Goal: Information Seeking & Learning: Learn about a topic

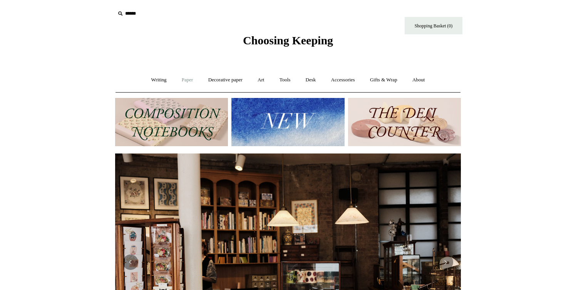
click at [179, 79] on link "Paper +" at bounding box center [187, 80] width 25 height 20
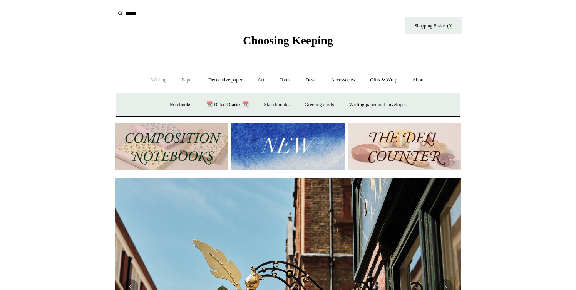
click at [158, 84] on link "Writing +" at bounding box center [158, 80] width 29 height 20
click at [154, 102] on link "Pens by brand +" at bounding box center [151, 104] width 42 height 20
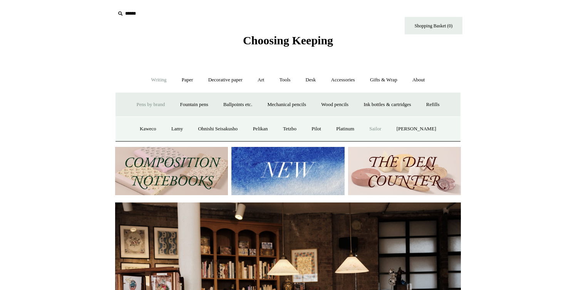
click at [379, 127] on link "Sailor" at bounding box center [376, 129] width 26 height 20
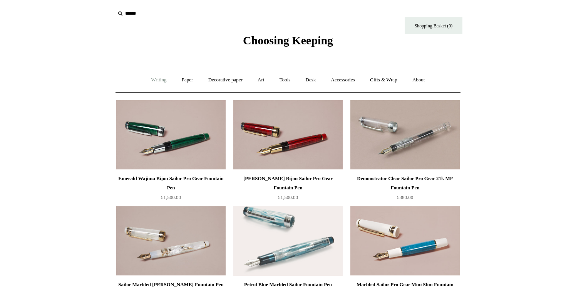
click at [158, 81] on link "Writing +" at bounding box center [158, 80] width 29 height 20
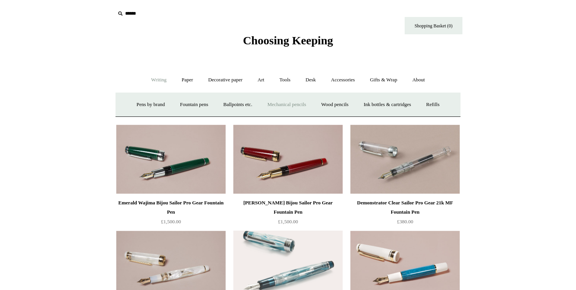
click at [276, 101] on link "Mechanical pencils +" at bounding box center [286, 104] width 53 height 20
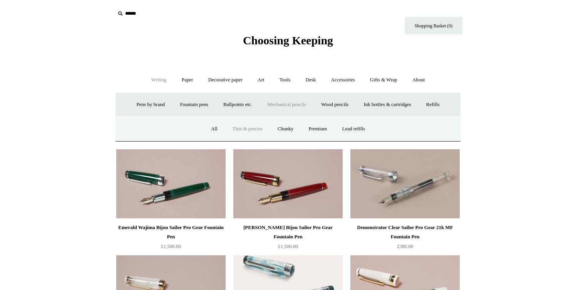
click at [243, 125] on link "Thin & precise" at bounding box center [248, 129] width 44 height 20
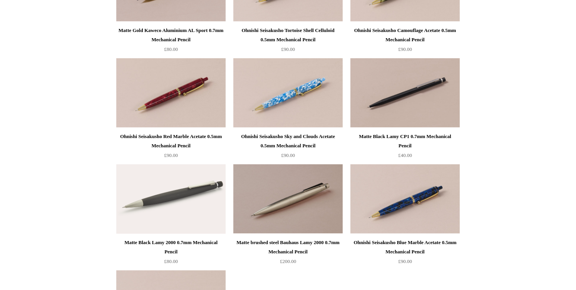
scroll to position [365, 0]
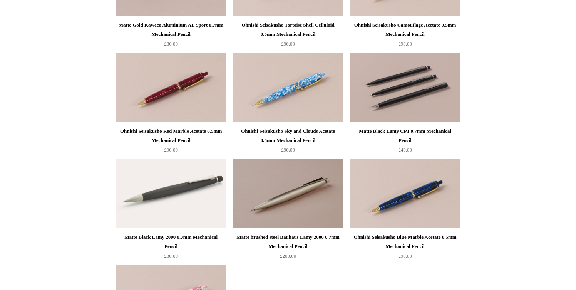
click at [400, 79] on img at bounding box center [405, 87] width 109 height 69
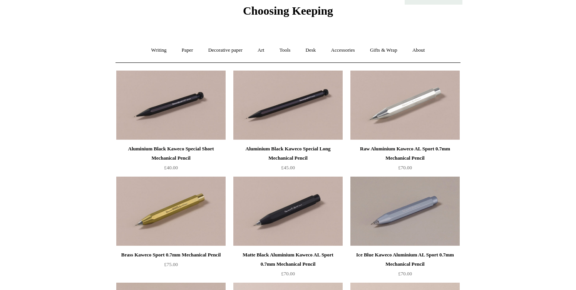
scroll to position [0, 0]
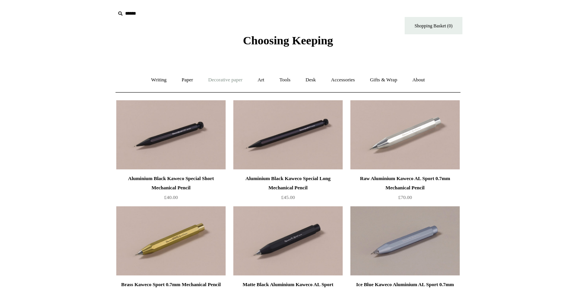
click at [235, 77] on link "Decorative paper +" at bounding box center [226, 80] width 48 height 20
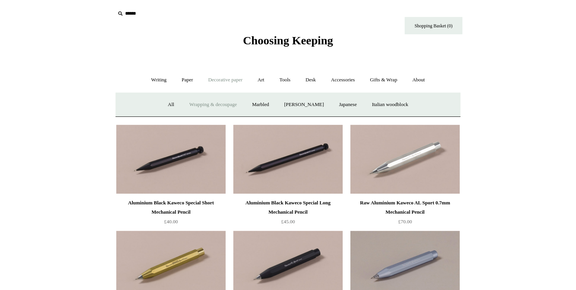
click at [232, 102] on link "Wrapping & decoupage" at bounding box center [214, 104] width 62 height 20
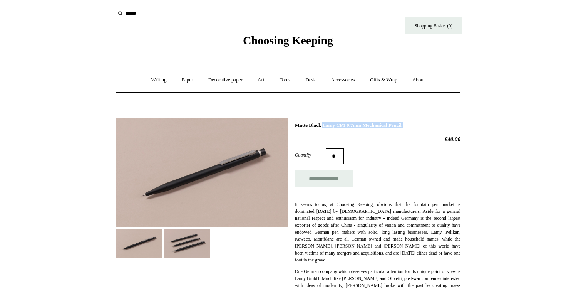
drag, startPoint x: 296, startPoint y: 123, endPoint x: 437, endPoint y: 131, distance: 141.3
copy div "Matte Black Lamy CP1 0.7mm Mechanical Pencil"
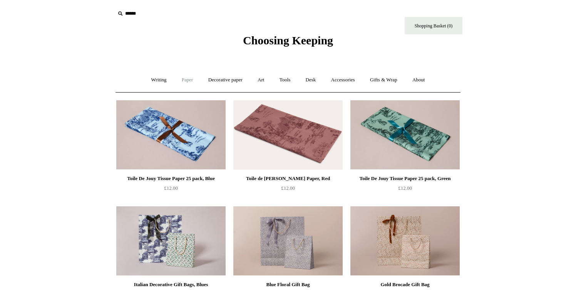
click at [185, 81] on link "Paper +" at bounding box center [187, 80] width 25 height 20
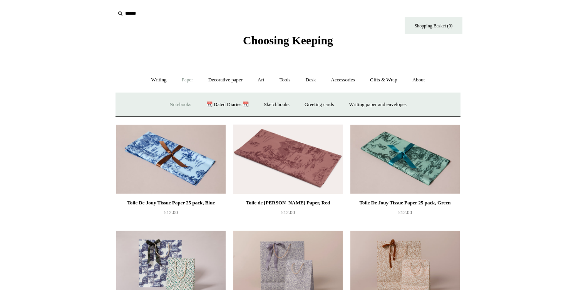
click at [179, 100] on link "Notebooks +" at bounding box center [180, 104] width 35 height 20
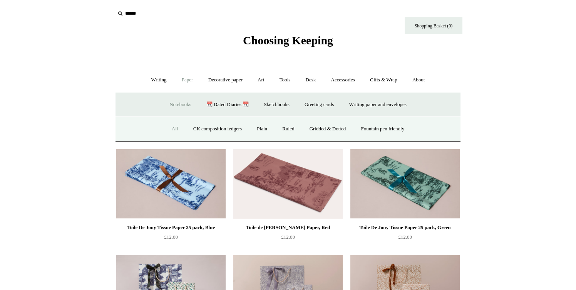
click at [170, 125] on link "All" at bounding box center [175, 129] width 20 height 20
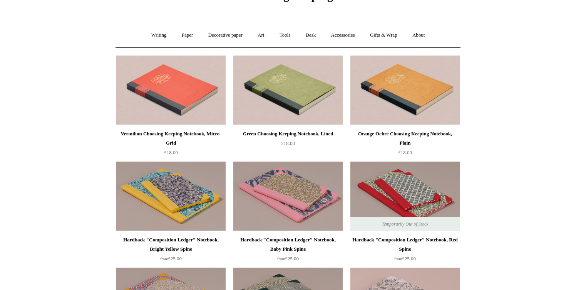
scroll to position [46, 0]
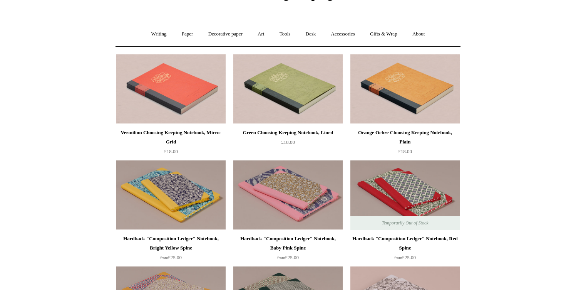
click at [400, 133] on div "Orange Ochre Choosing Keeping Notebook, Plain" at bounding box center [406, 137] width 106 height 18
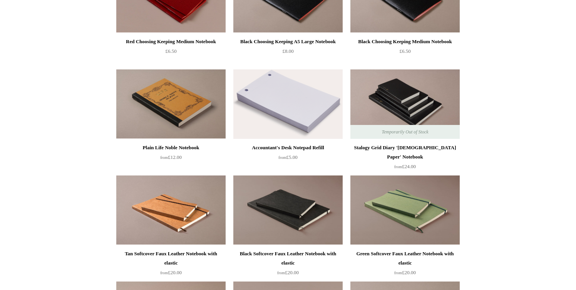
scroll to position [1766, 0]
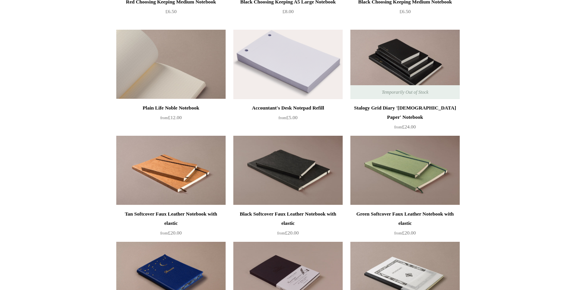
click at [181, 79] on img at bounding box center [170, 64] width 109 height 69
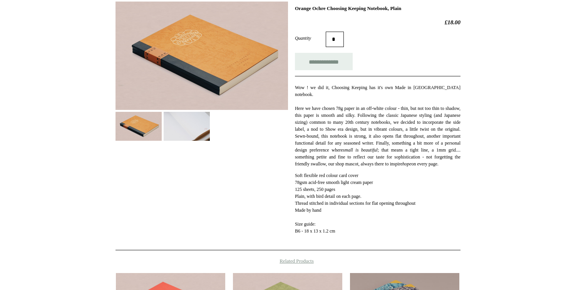
scroll to position [94, 0]
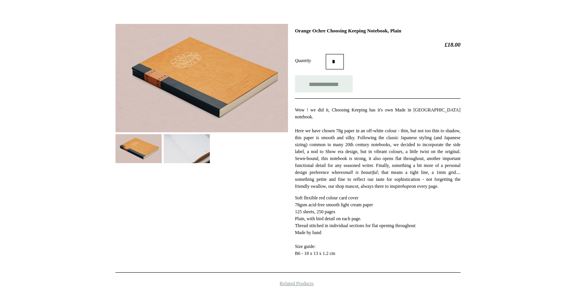
click at [139, 149] on img at bounding box center [139, 148] width 46 height 29
click at [185, 148] on img at bounding box center [187, 148] width 46 height 29
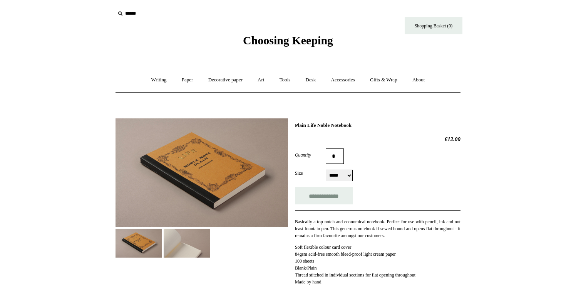
click at [223, 164] on img at bounding box center [202, 172] width 173 height 108
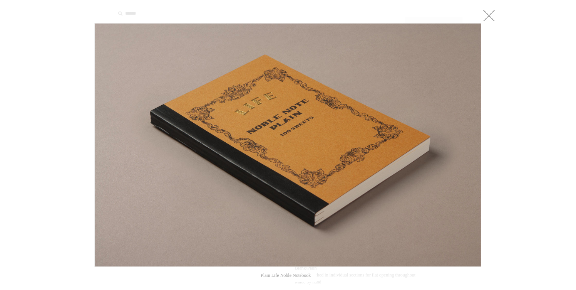
click at [487, 20] on link at bounding box center [489, 15] width 15 height 15
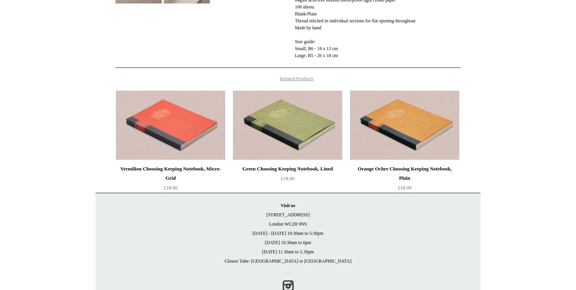
scroll to position [278, 0]
